Goal: Subscribe to service/newsletter

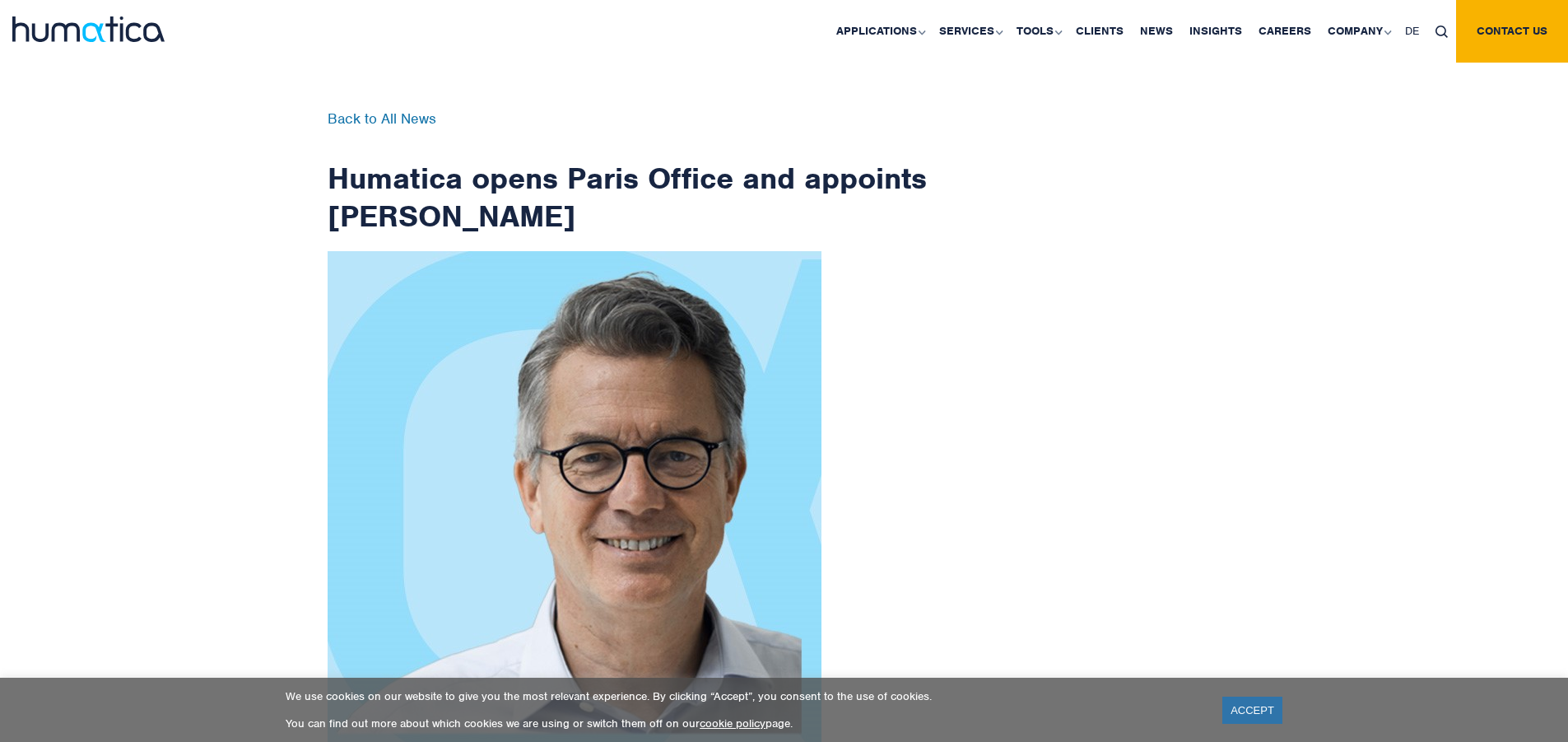
scroll to position [2627, 0]
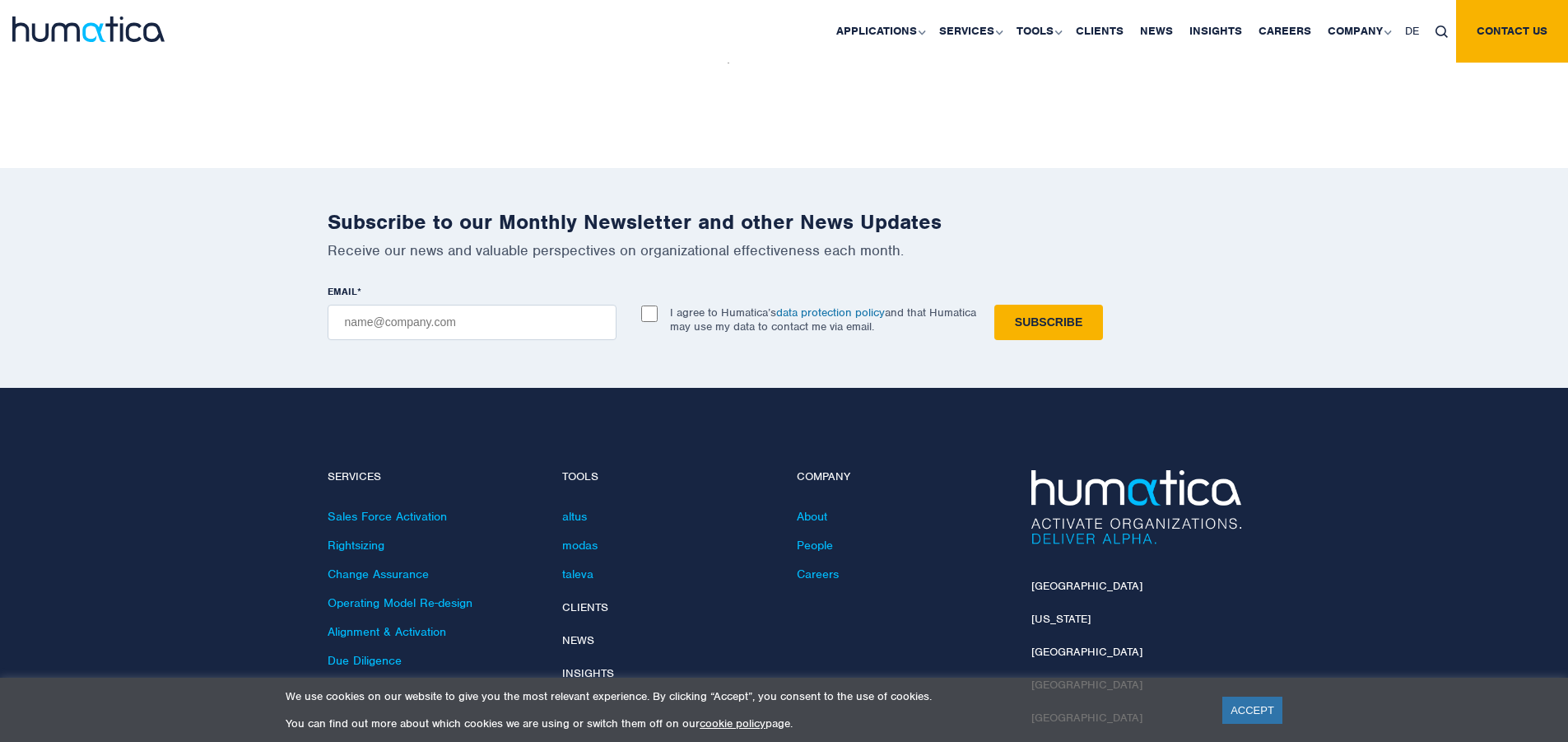
checkbox input "true"
type input "[EMAIL_ADDRESS][DOMAIN_NAME]"
click at [995, 305] on input "Subscribe" at bounding box center [1049, 322] width 109 height 35
